Goal: Task Accomplishment & Management: Use online tool/utility

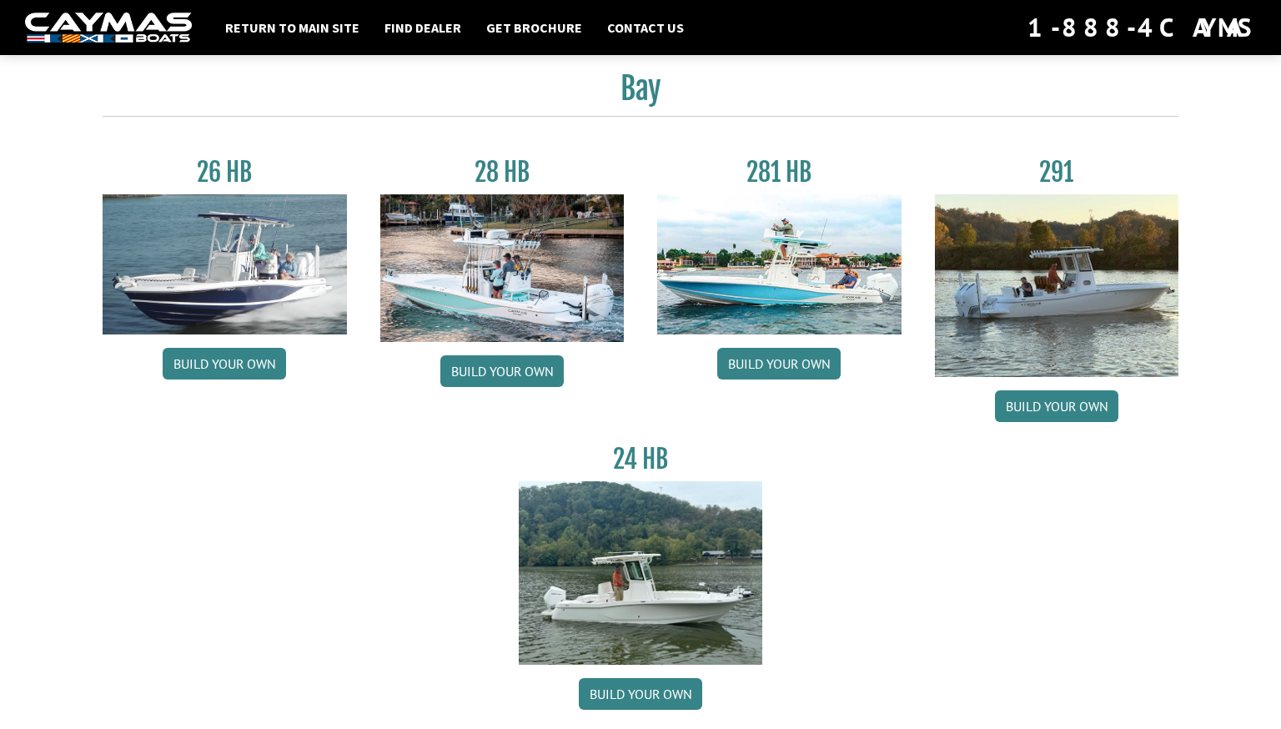
scroll to position [156, 0]
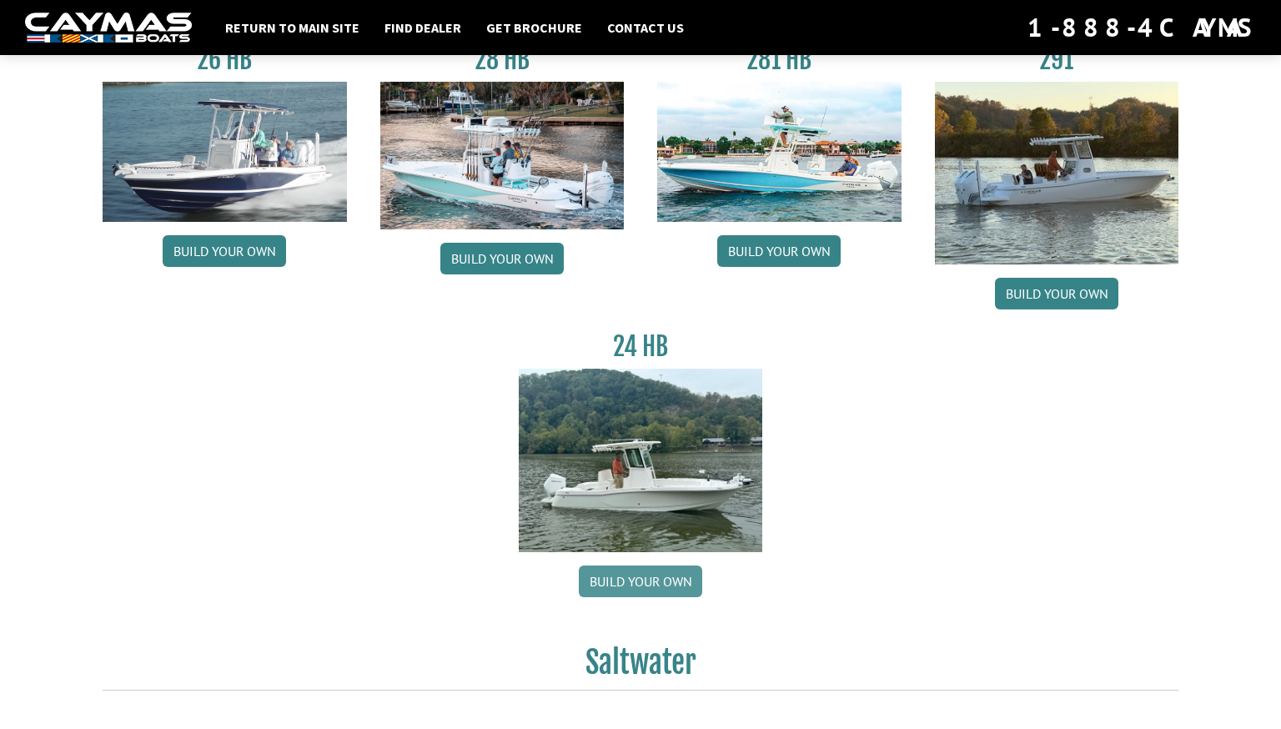
click at [646, 581] on link "Build your own" at bounding box center [640, 582] width 123 height 32
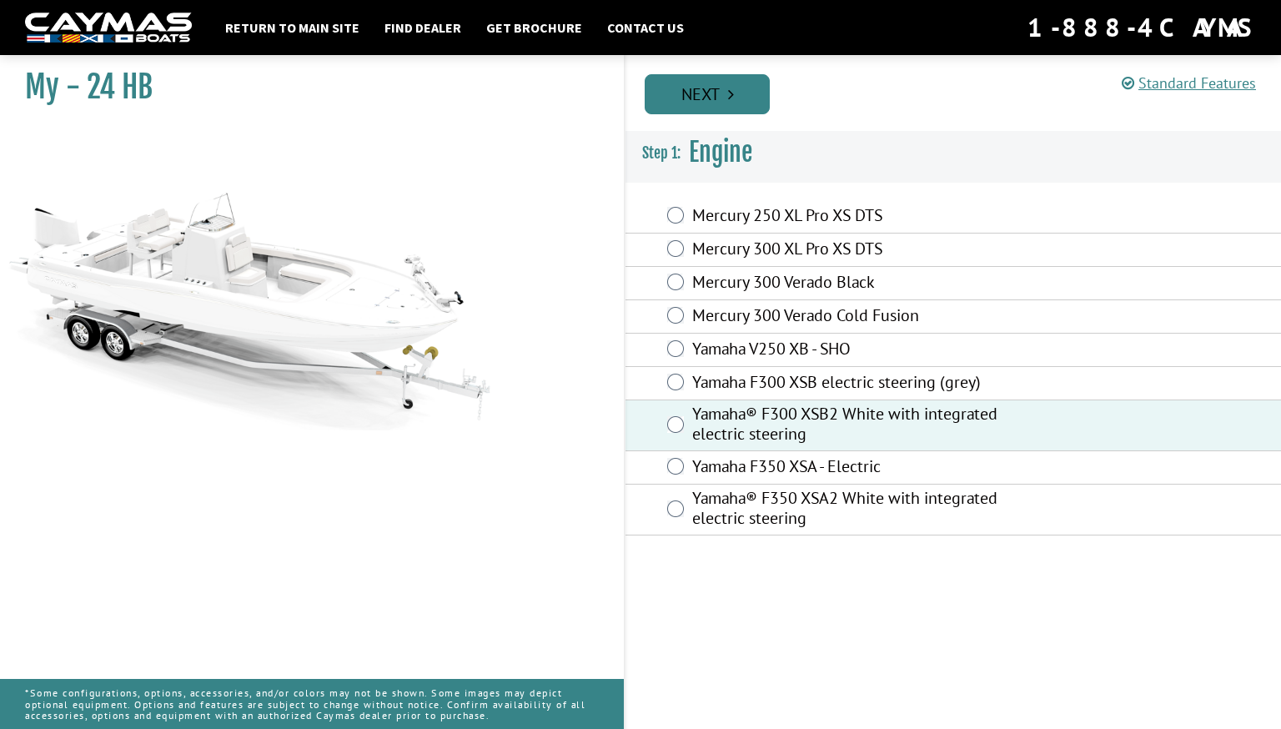
click at [721, 90] on link "Next" at bounding box center [707, 94] width 125 height 40
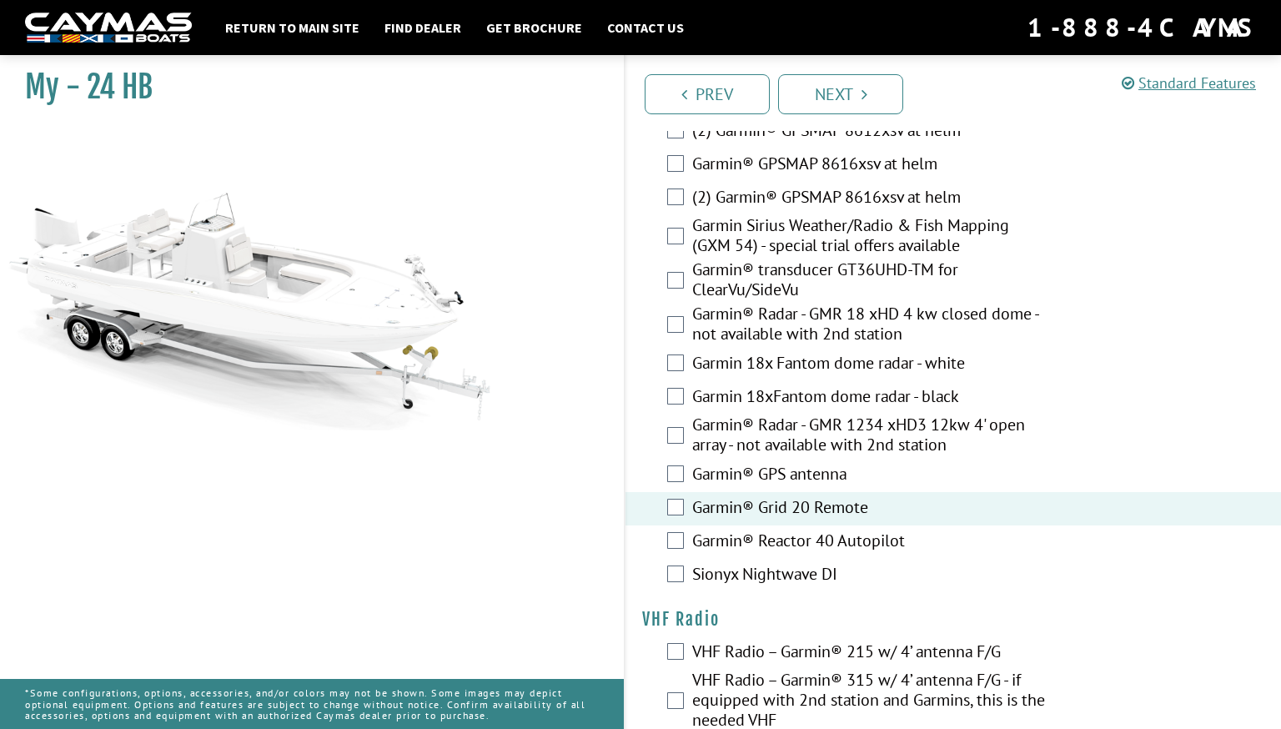
scroll to position [4085, 0]
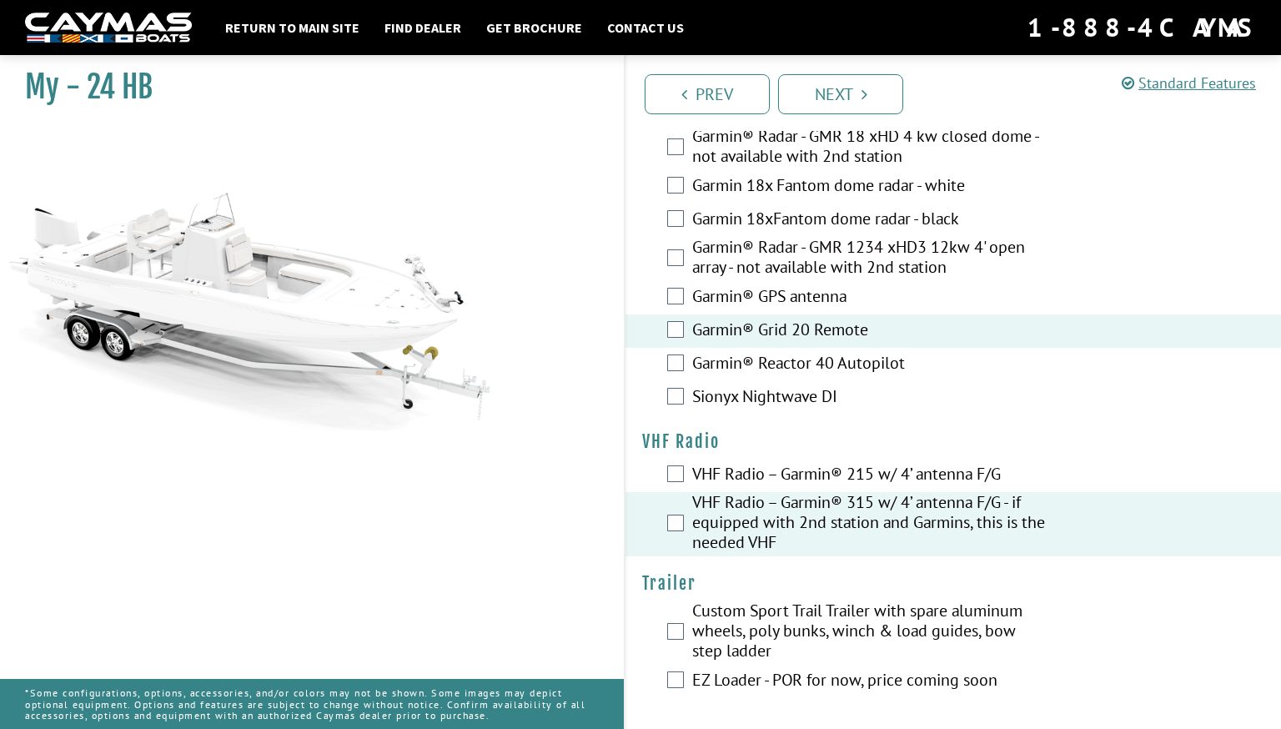
click at [684, 626] on div "Custom Sport Trail Trailer with spare aluminum wheels, poly bunks, winch & load…" at bounding box center [954, 633] width 656 height 64
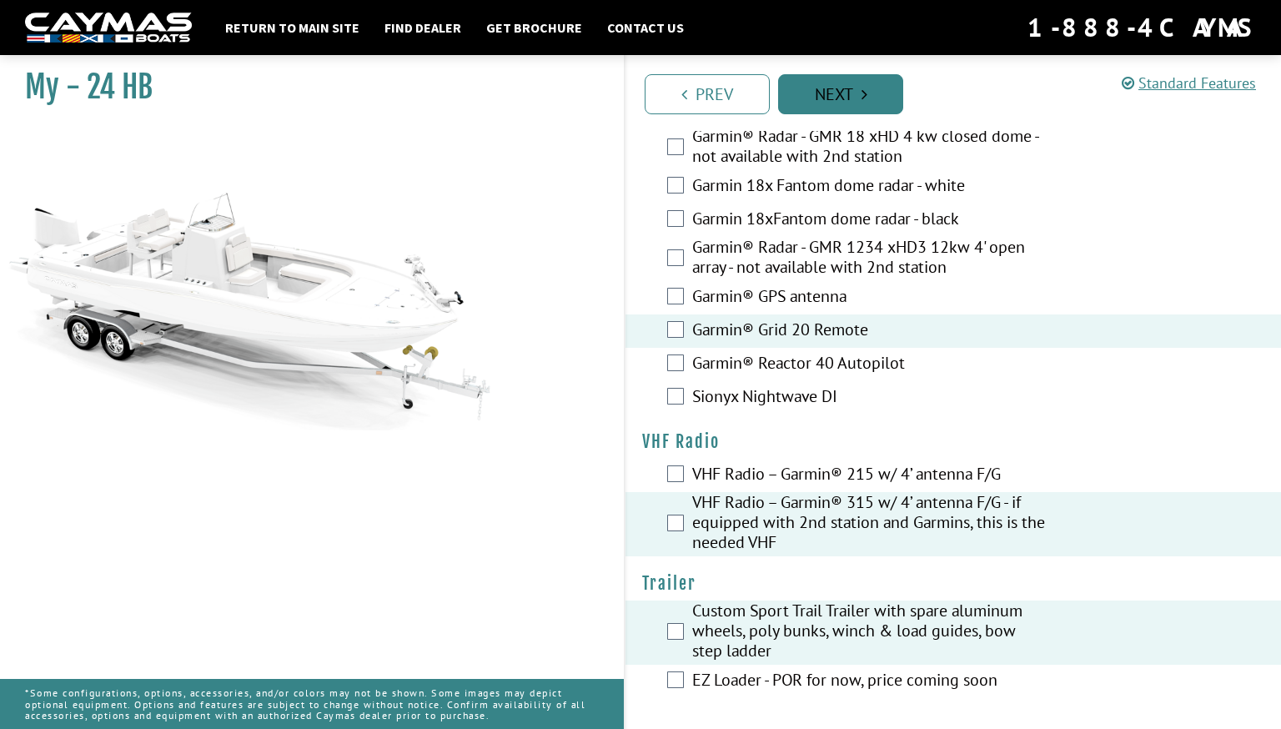
click at [857, 103] on link "Next" at bounding box center [840, 94] width 125 height 40
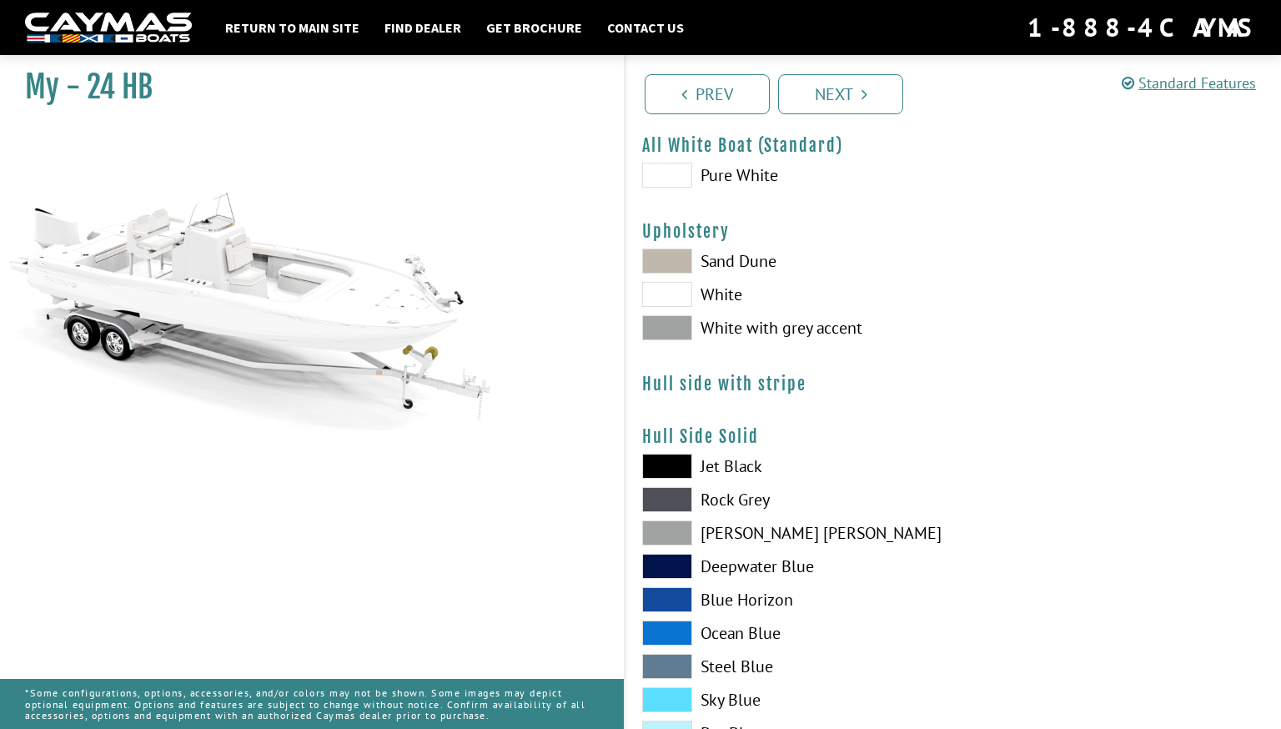
scroll to position [0, 0]
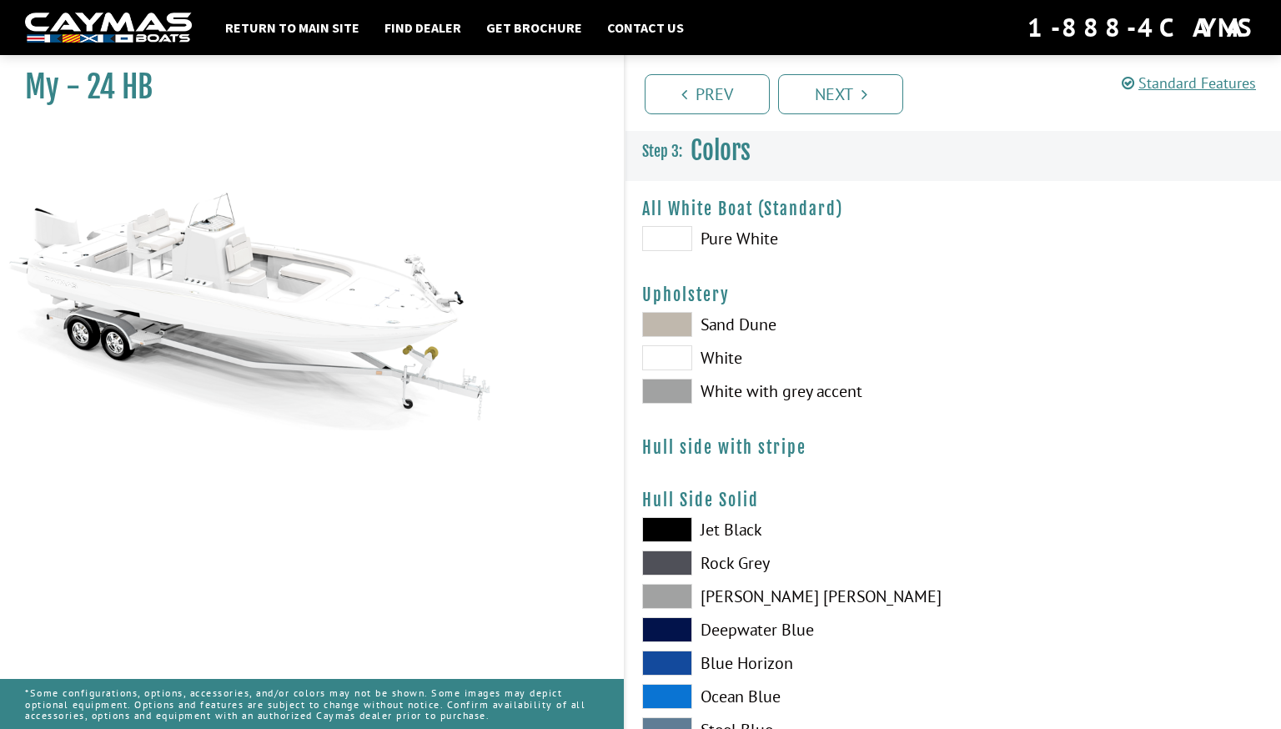
click at [676, 325] on span at bounding box center [667, 324] width 50 height 25
click at [677, 388] on span at bounding box center [667, 391] width 50 height 25
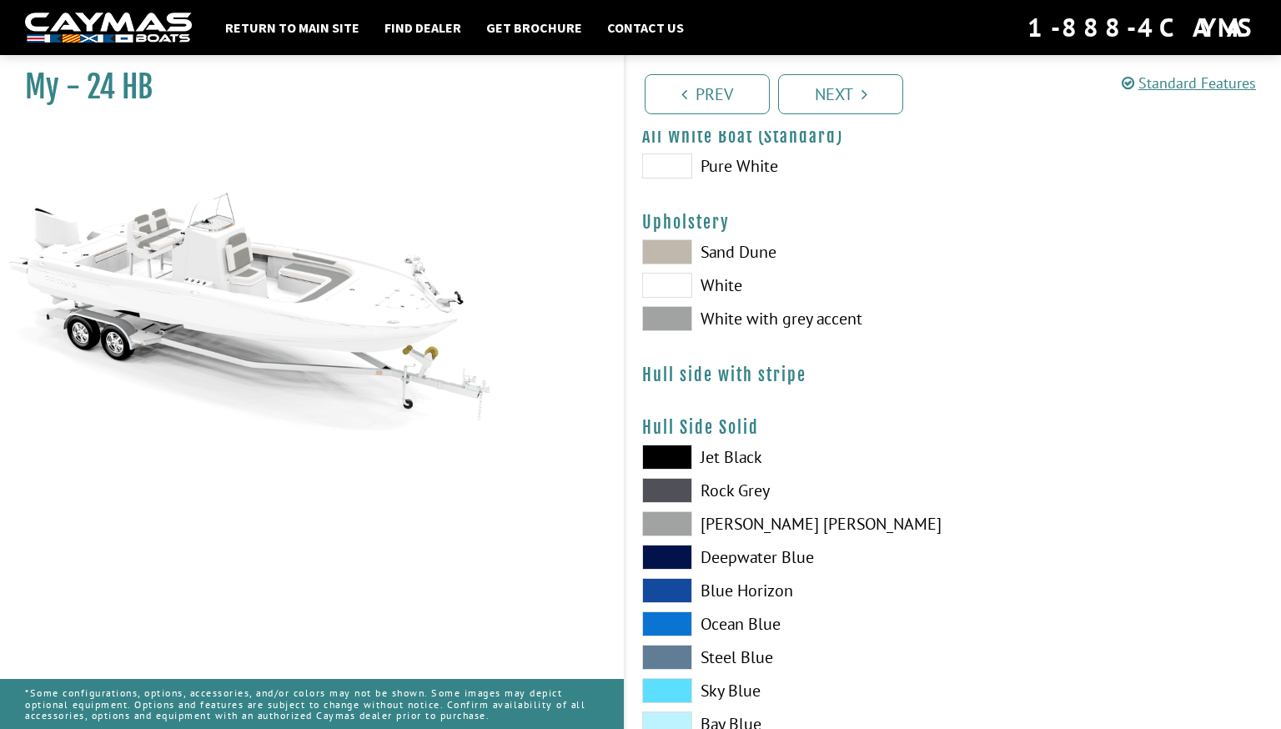
scroll to position [407, 0]
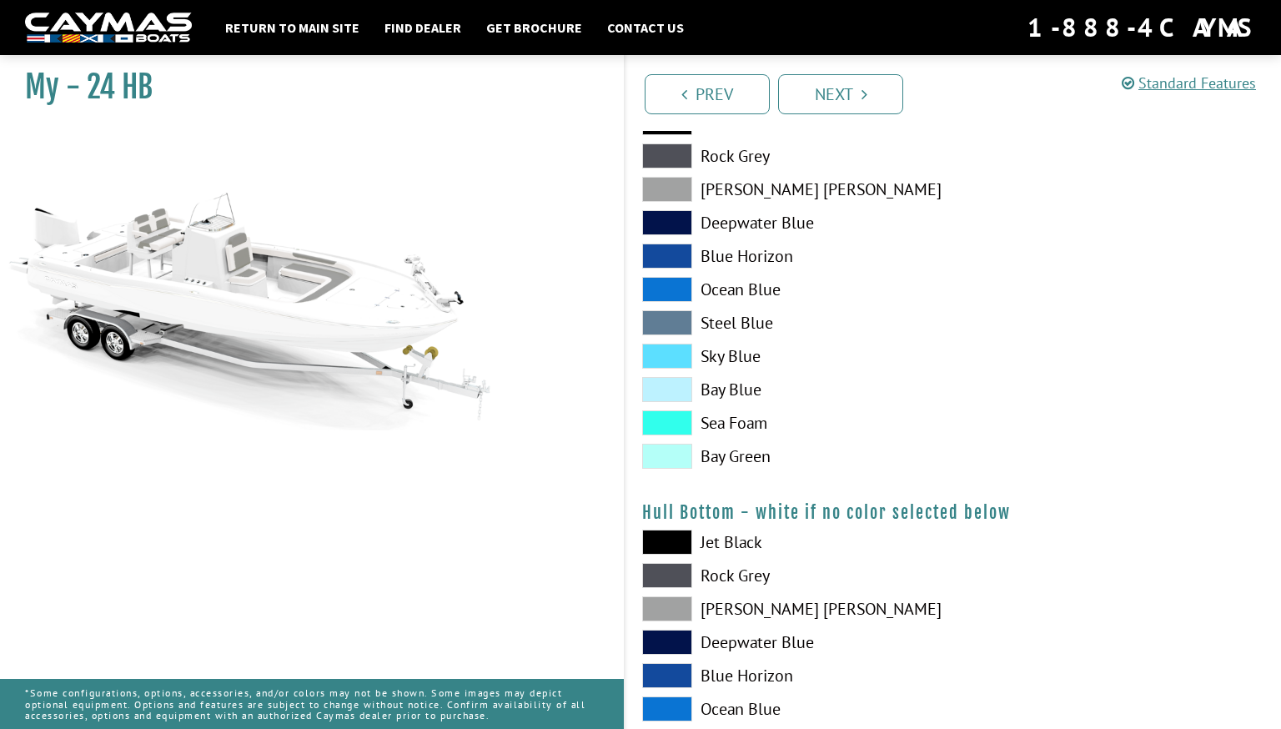
click at [686, 453] on span at bounding box center [667, 456] width 50 height 25
click at [679, 385] on span at bounding box center [667, 389] width 50 height 25
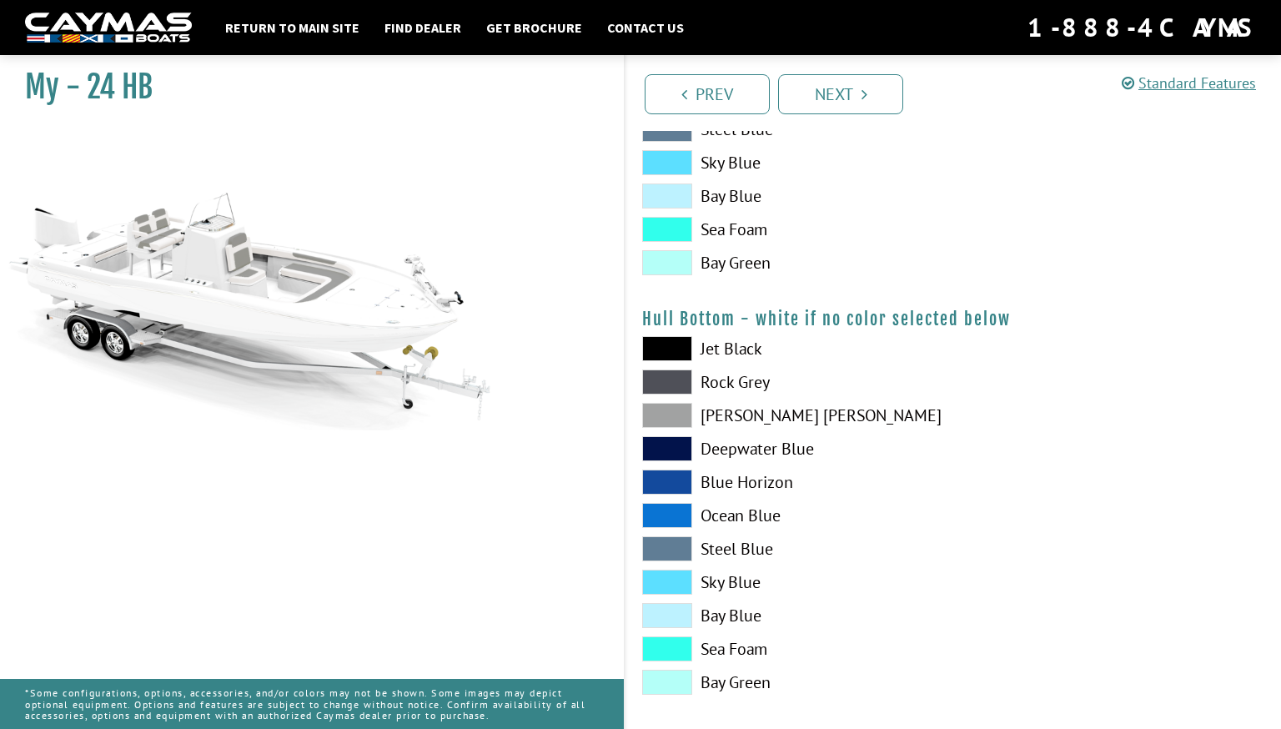
scroll to position [594, 0]
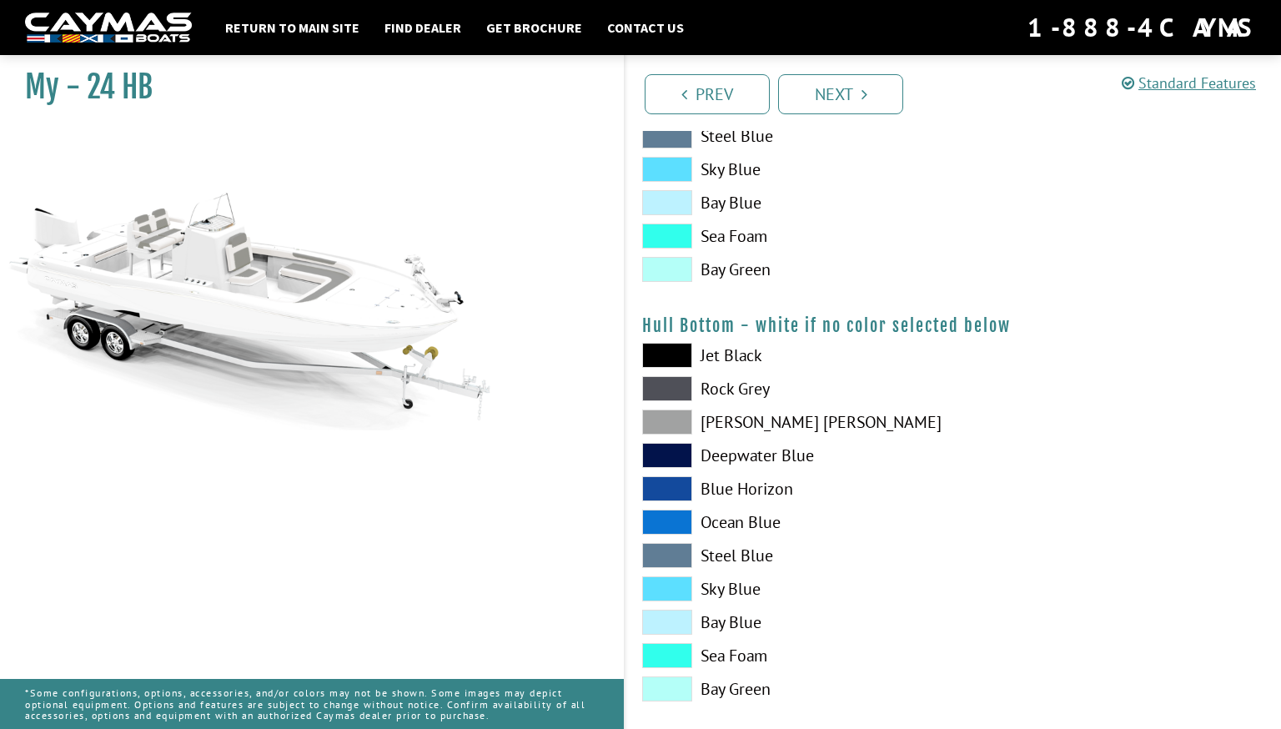
click at [674, 276] on span at bounding box center [667, 269] width 50 height 25
click at [665, 686] on span at bounding box center [667, 688] width 50 height 25
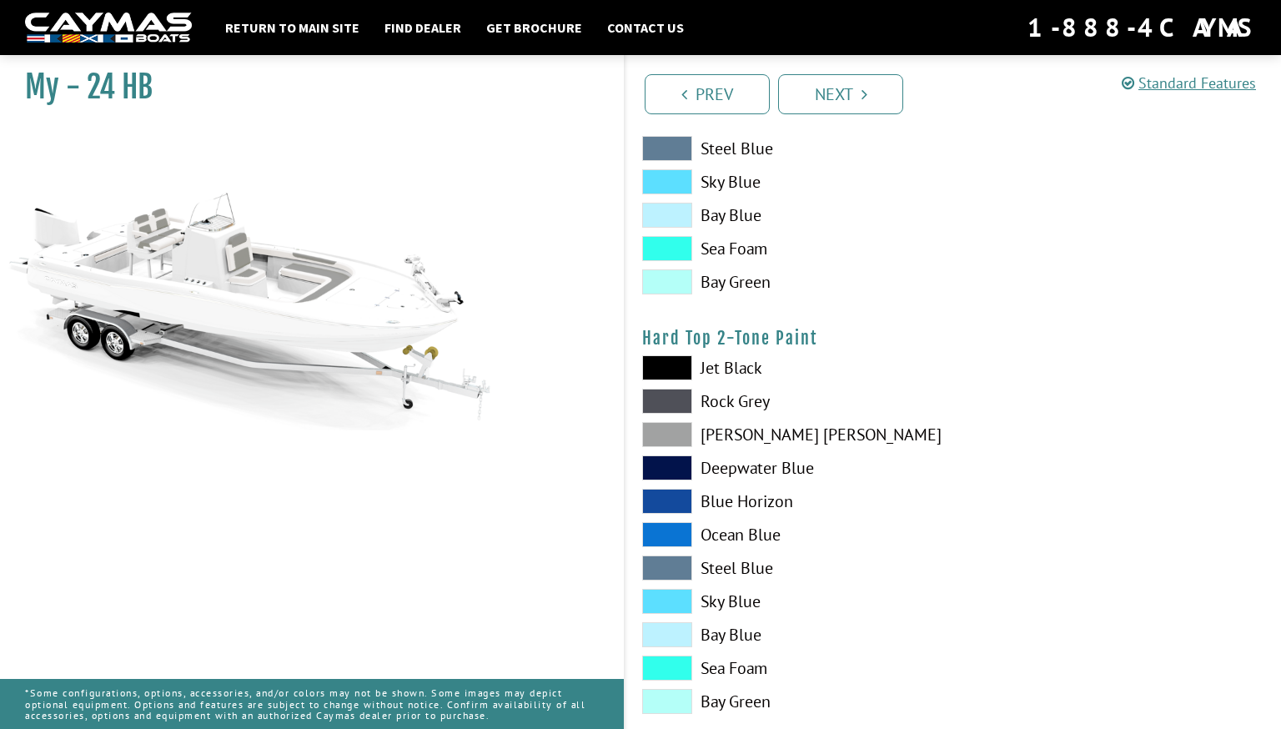
scroll to position [1011, 0]
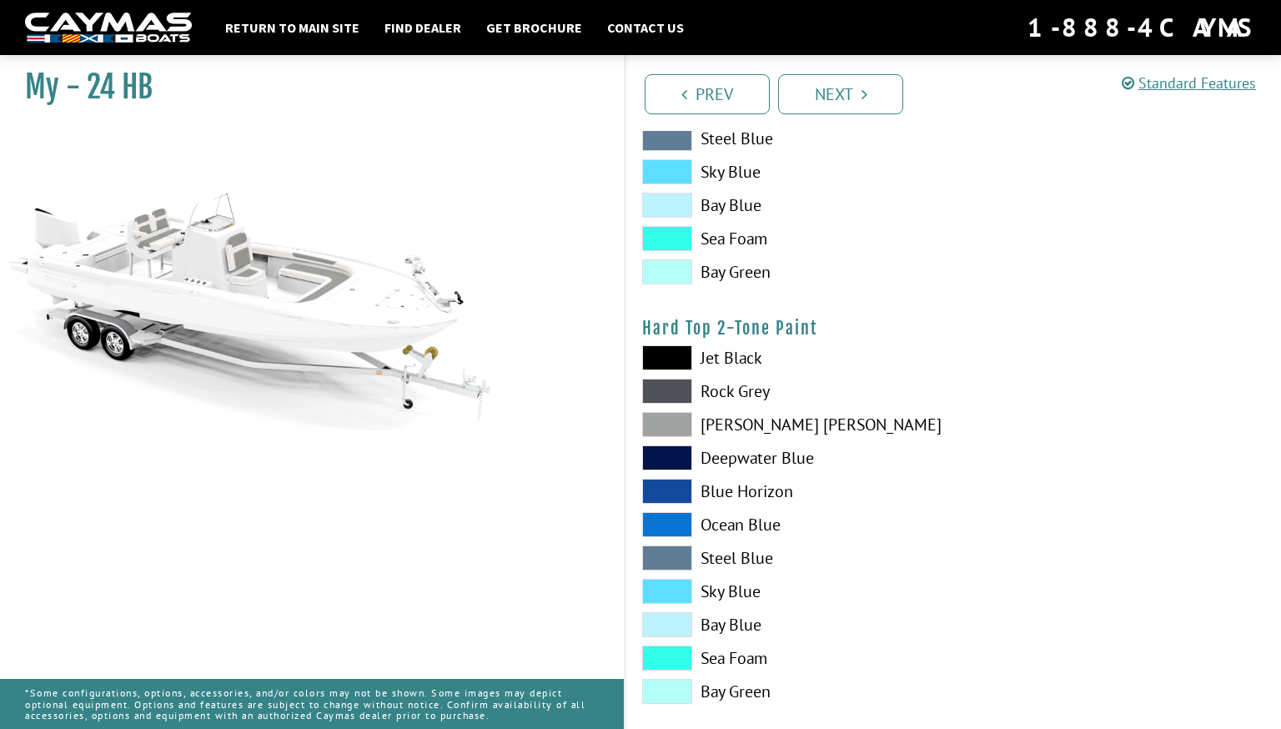
click at [675, 433] on span at bounding box center [667, 424] width 50 height 25
click at [680, 359] on span at bounding box center [667, 357] width 50 height 25
click at [666, 631] on span at bounding box center [667, 624] width 50 height 25
click at [667, 627] on span at bounding box center [667, 624] width 50 height 25
click at [687, 450] on span at bounding box center [667, 457] width 50 height 25
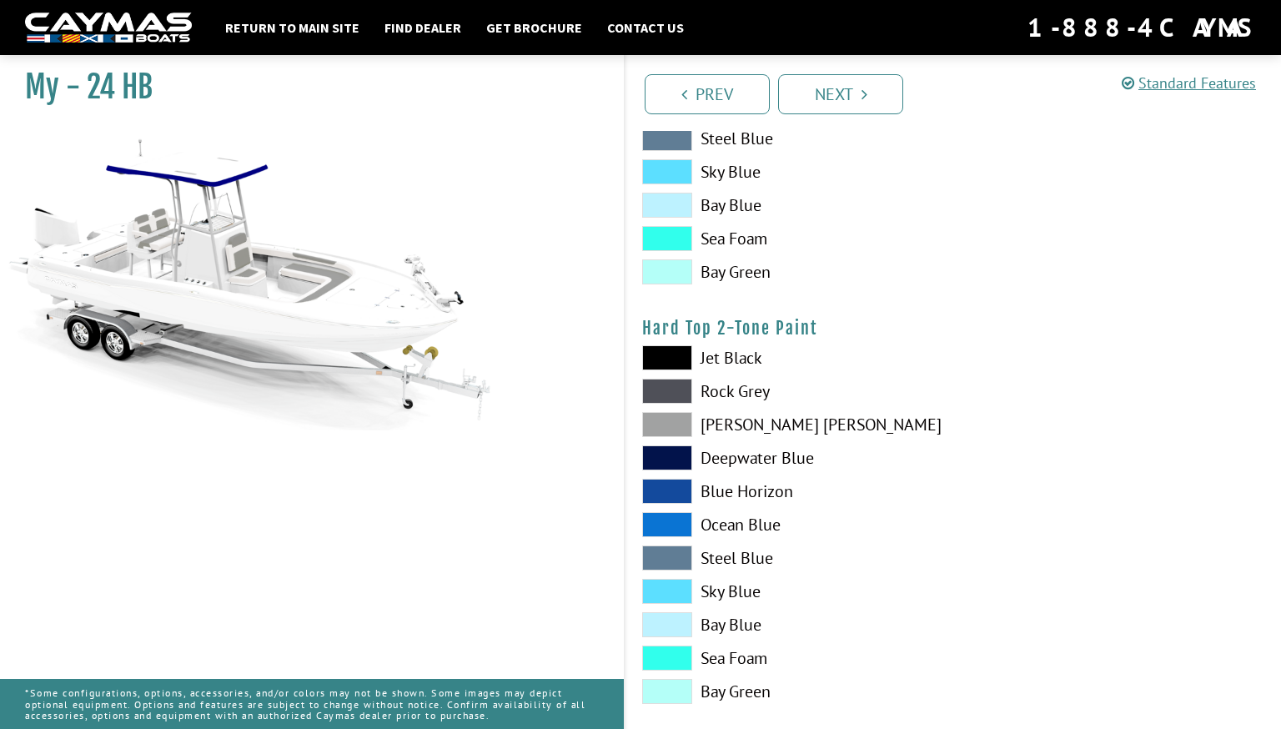
click at [676, 425] on span at bounding box center [667, 424] width 50 height 25
click at [679, 395] on span at bounding box center [667, 391] width 50 height 25
click at [672, 345] on span at bounding box center [667, 357] width 50 height 25
click at [672, 651] on span at bounding box center [667, 658] width 50 height 25
click at [668, 638] on div "Jet Black Rock Grey Dove Gray Deepwater Blue Blue Horizon Ocean Blue" at bounding box center [790, 528] width 328 height 367
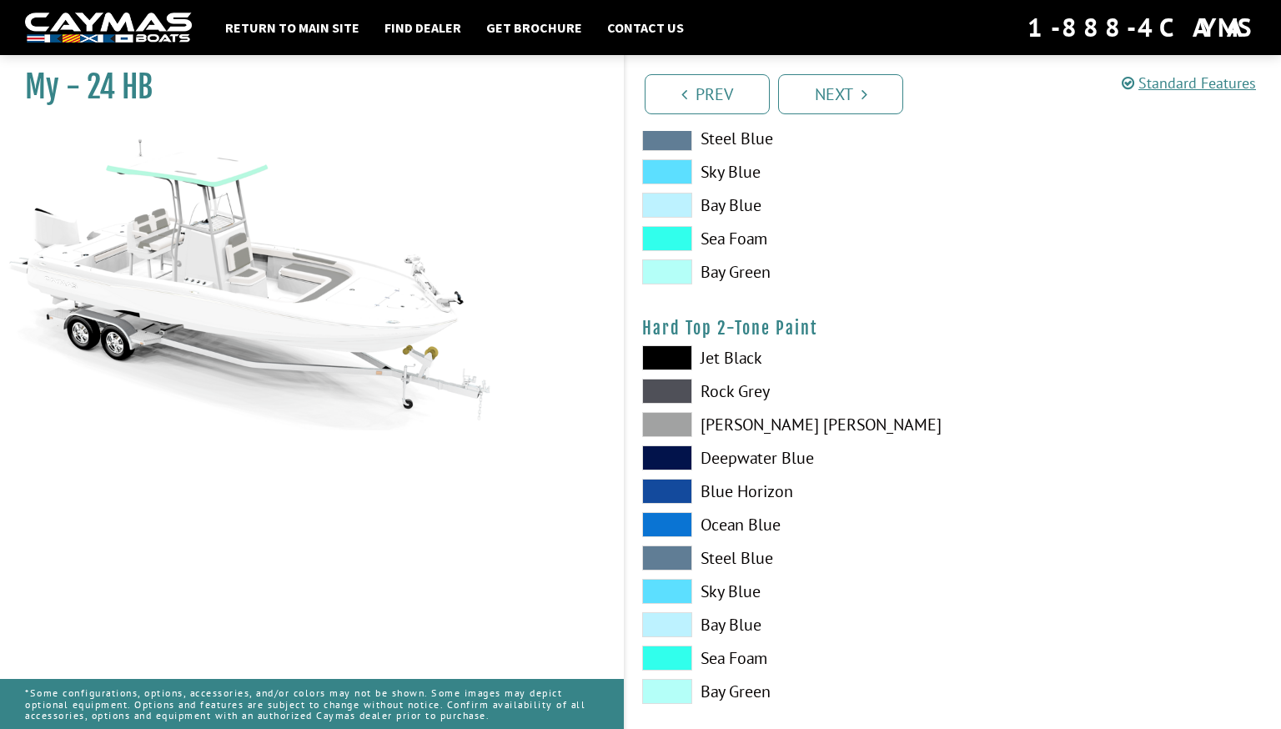
click at [670, 621] on span at bounding box center [667, 624] width 50 height 25
click at [677, 586] on span at bounding box center [667, 591] width 50 height 25
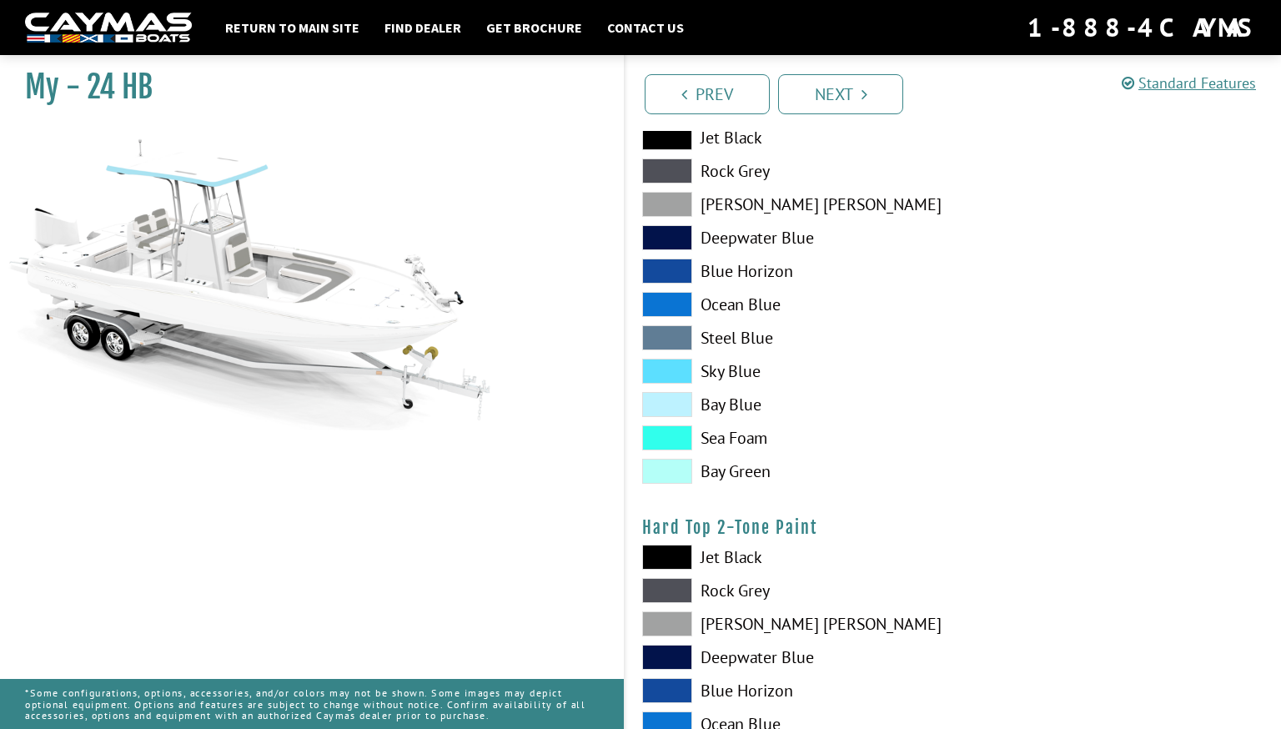
scroll to position [747, 0]
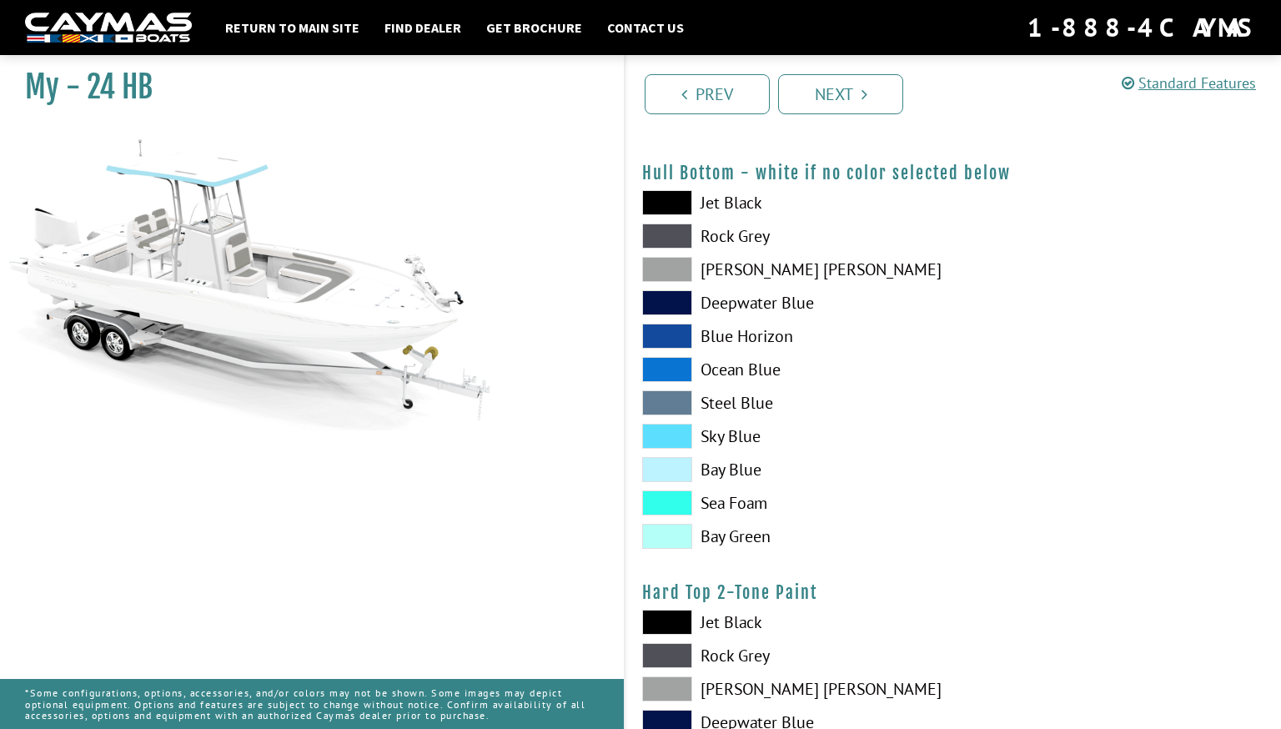
click at [676, 437] on span at bounding box center [667, 436] width 50 height 25
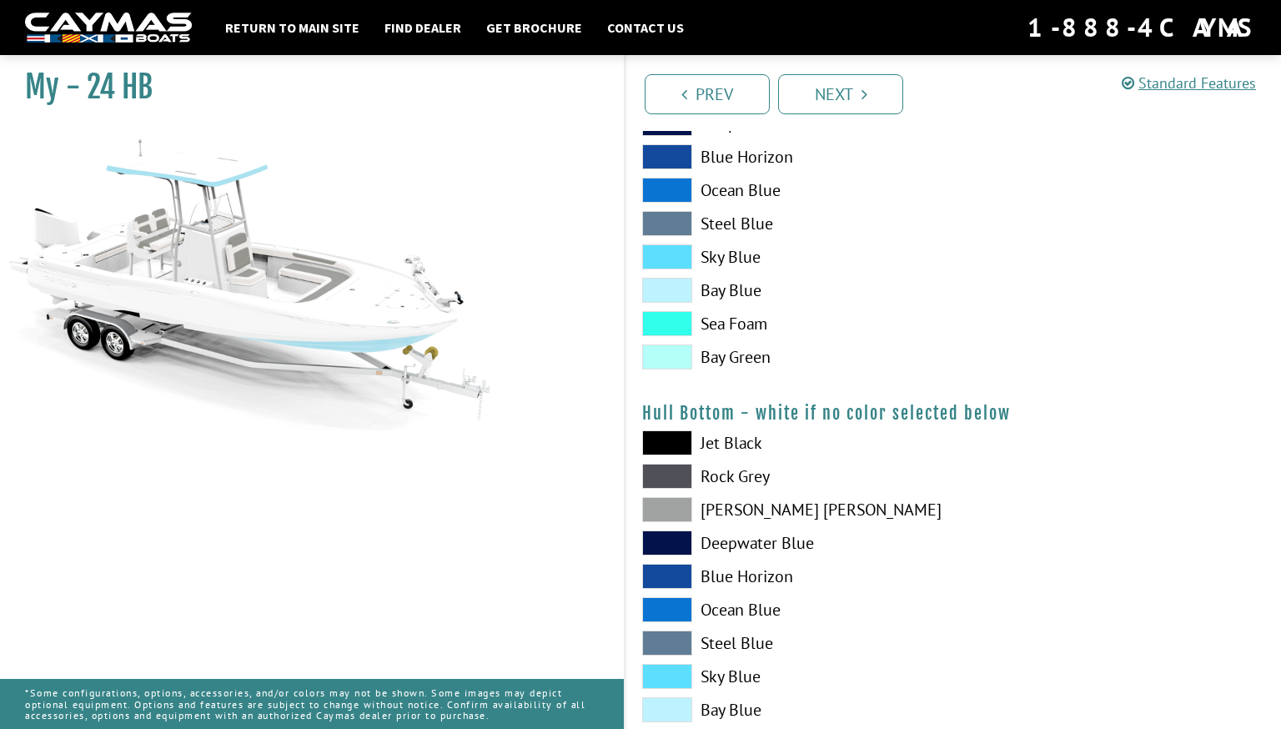
scroll to position [503, 0]
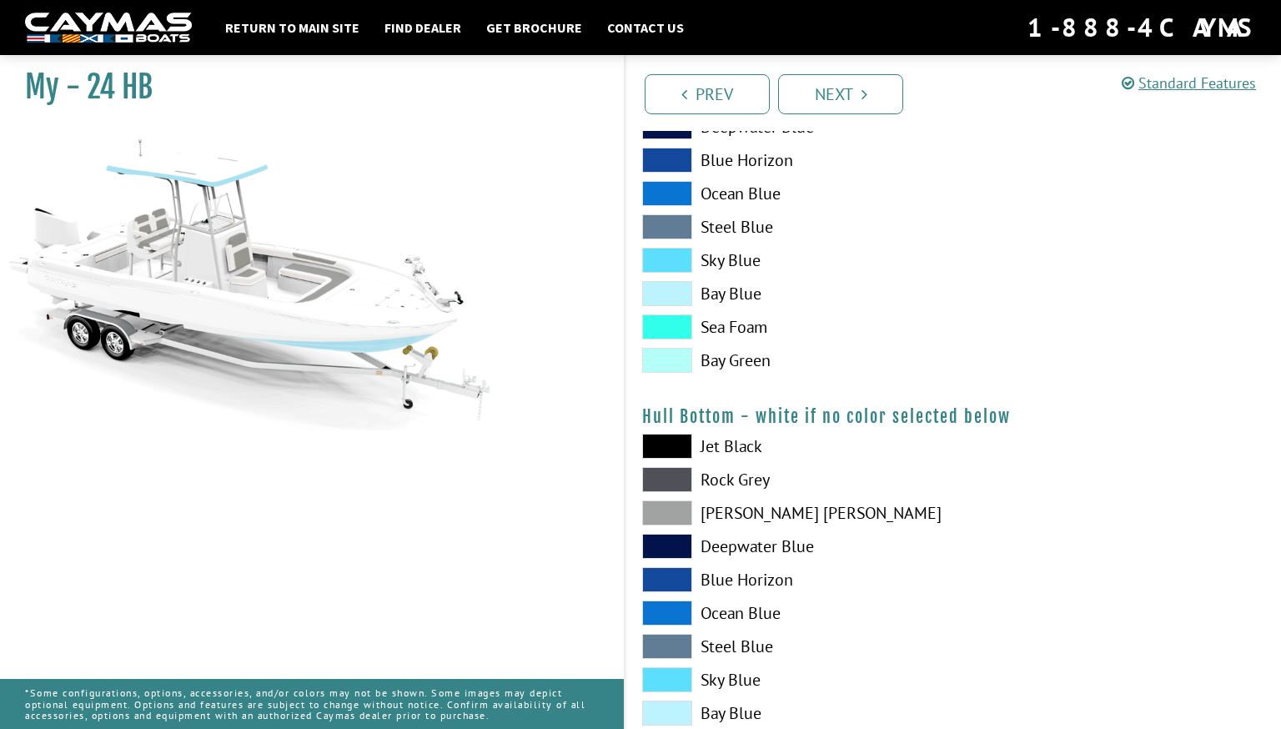
click at [687, 257] on span at bounding box center [667, 260] width 50 height 25
click at [681, 259] on span at bounding box center [667, 260] width 50 height 25
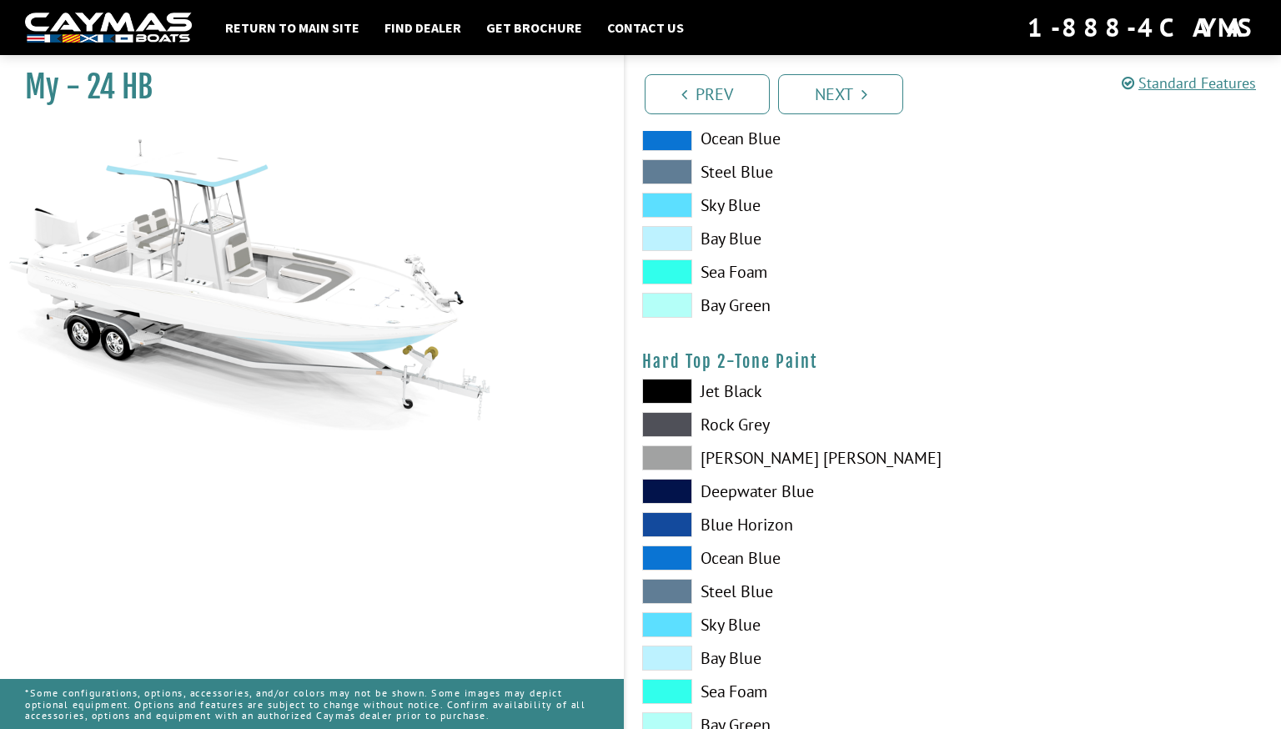
scroll to position [1087, 0]
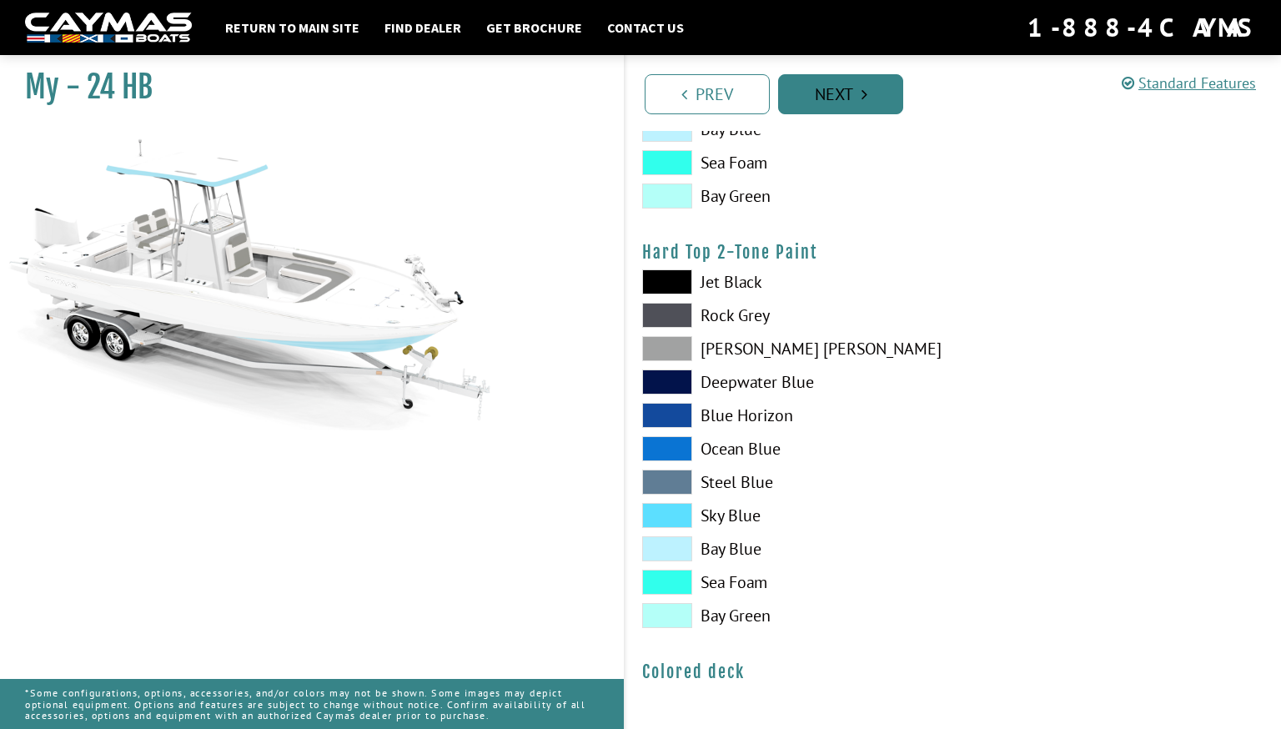
click at [837, 91] on link "Next" at bounding box center [840, 94] width 125 height 40
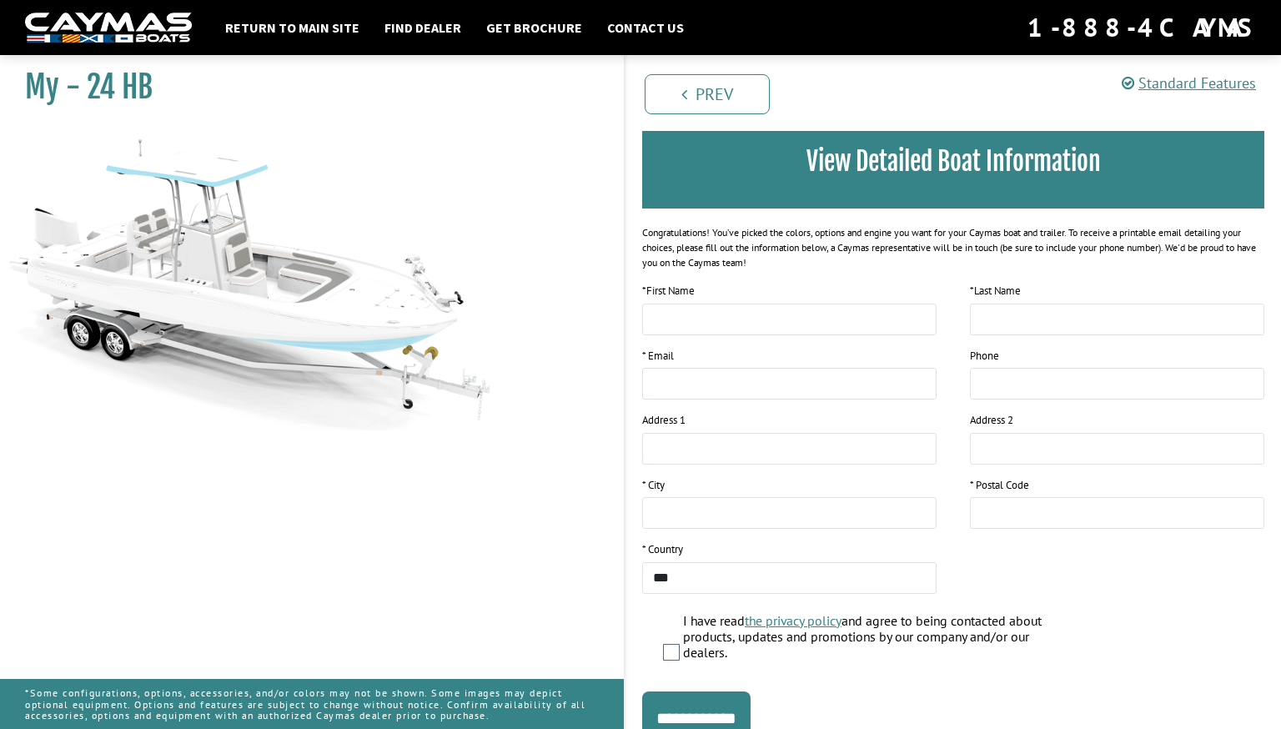
scroll to position [199, 0]
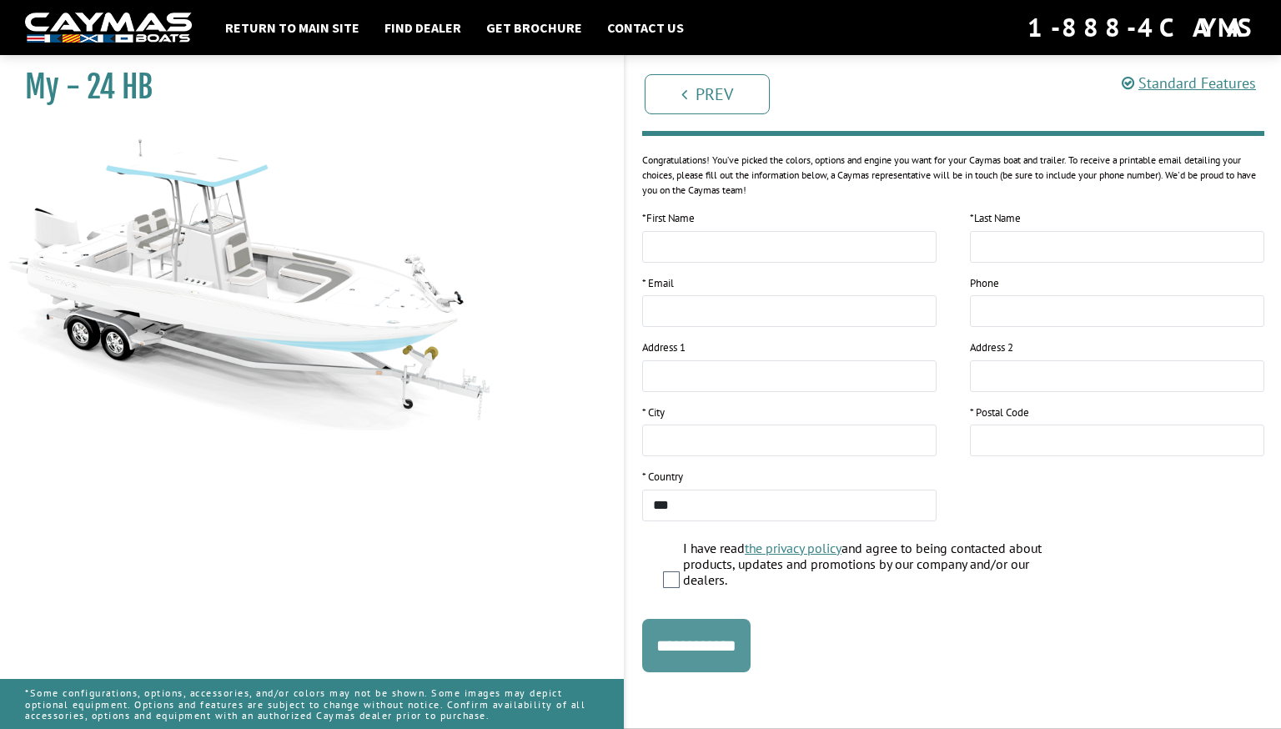
click at [696, 645] on input "**********" at bounding box center [696, 645] width 108 height 53
